Goal: Navigation & Orientation: Find specific page/section

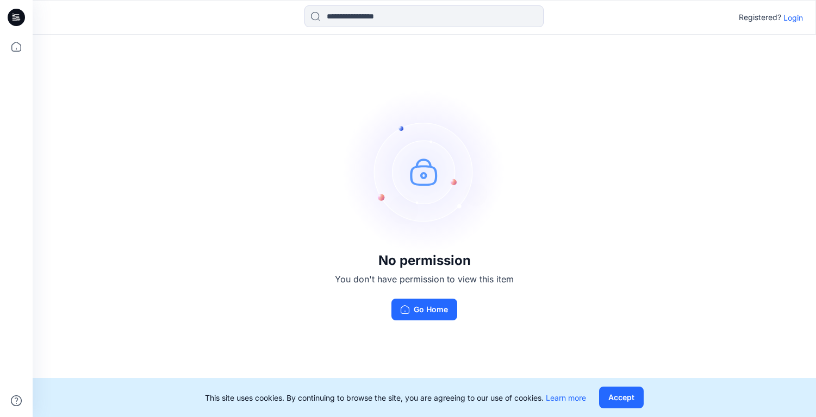
click at [789, 16] on p "Login" at bounding box center [793, 17] width 20 height 11
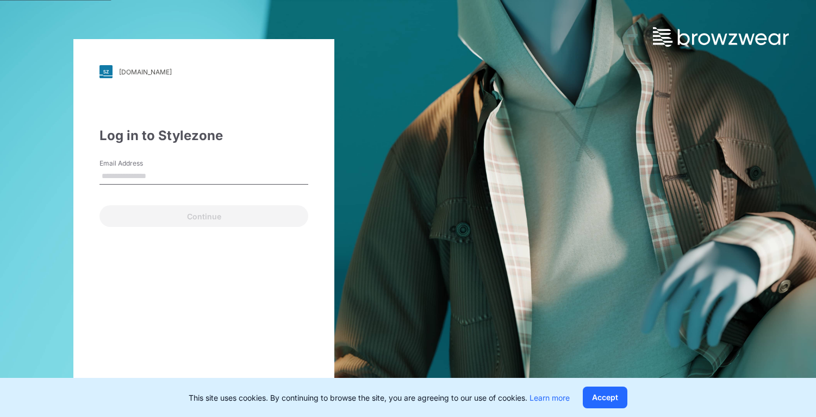
type input "**********"
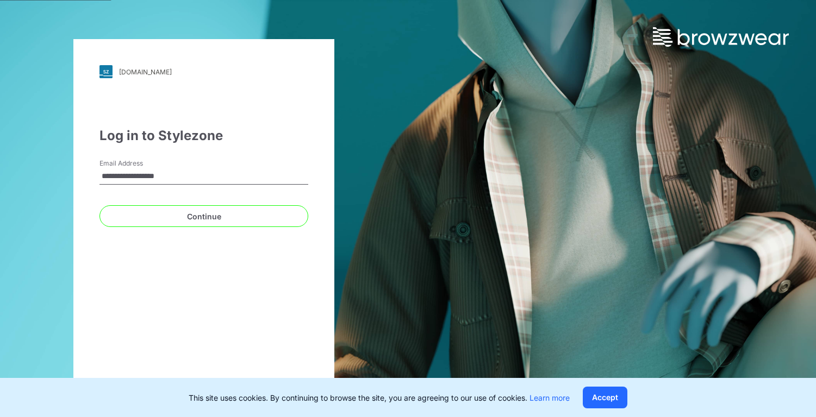
click at [173, 220] on button "Continue" at bounding box center [203, 216] width 209 height 22
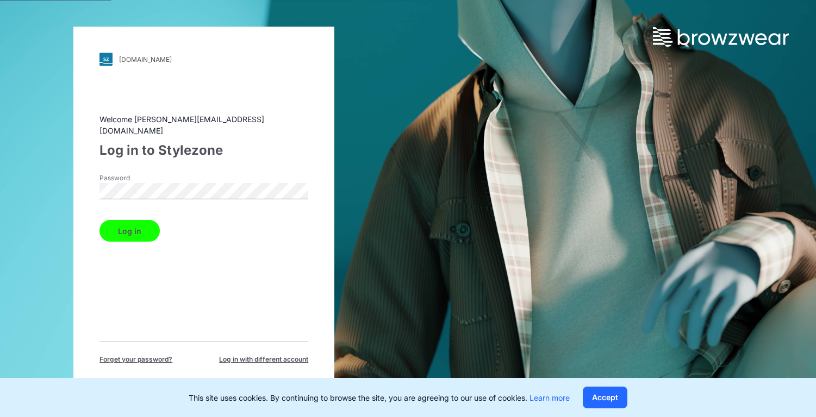
click at [140, 222] on button "Log in" at bounding box center [129, 231] width 60 height 22
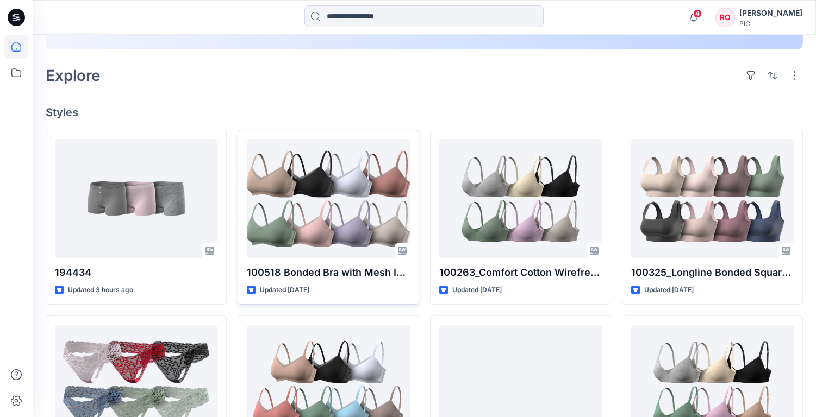
scroll to position [260, 0]
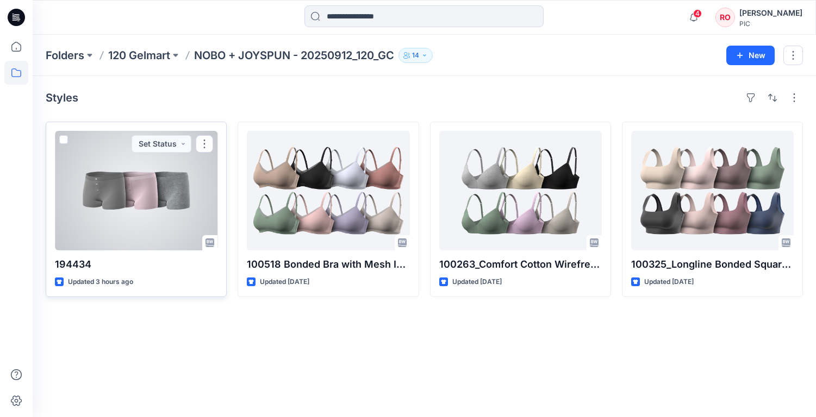
click at [198, 210] on div at bounding box center [136, 191] width 162 height 120
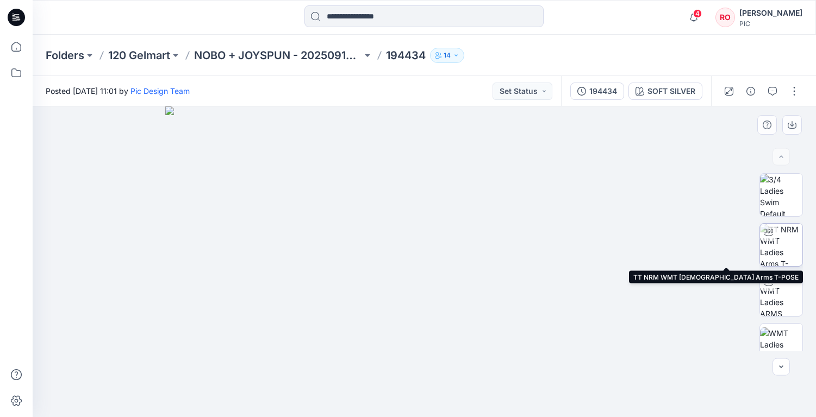
click at [782, 243] on img at bounding box center [781, 245] width 42 height 42
